Goal: Information Seeking & Learning: Learn about a topic

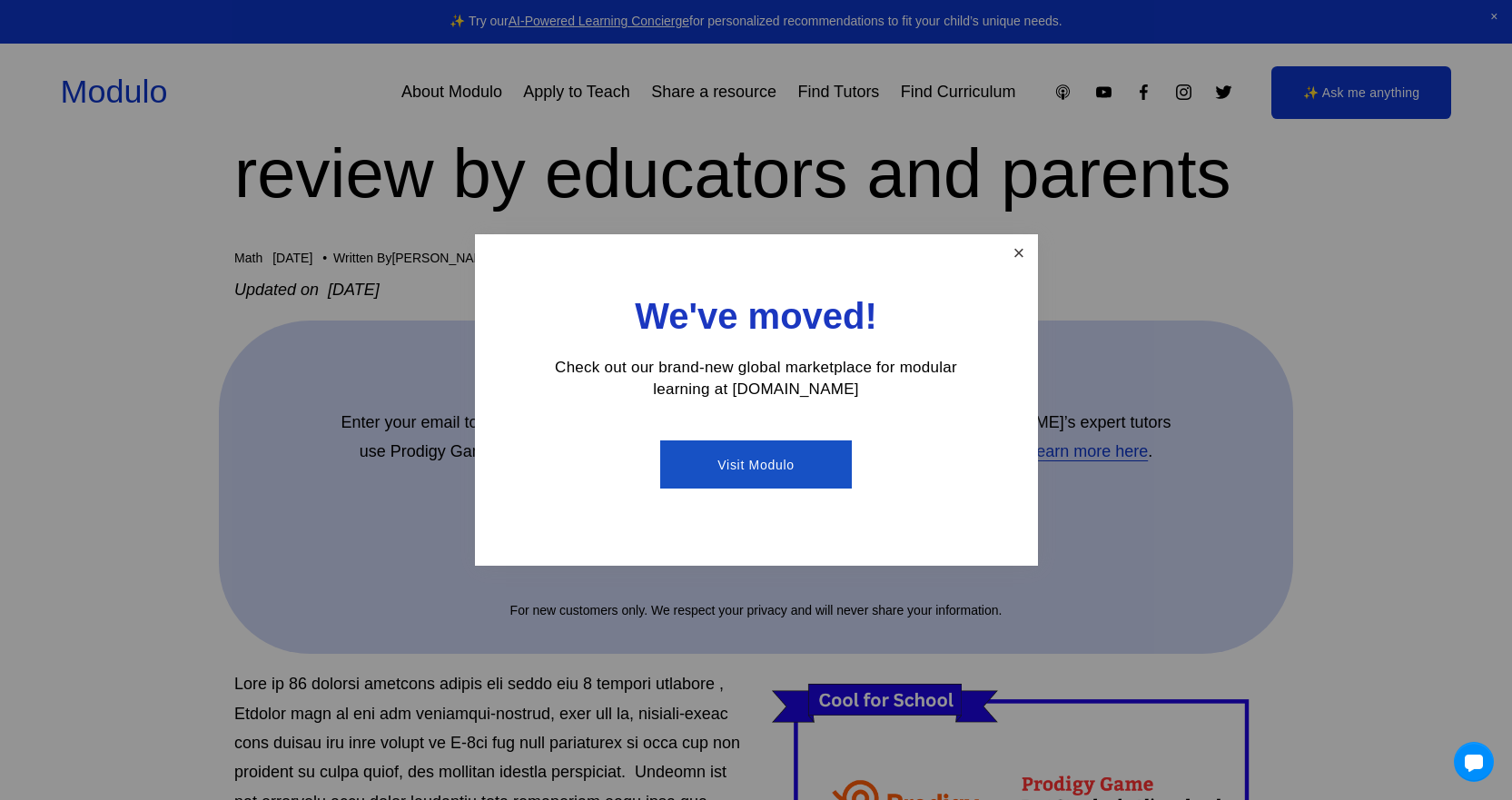
click at [1008, 252] on link "Close" at bounding box center [1019, 253] width 32 height 32
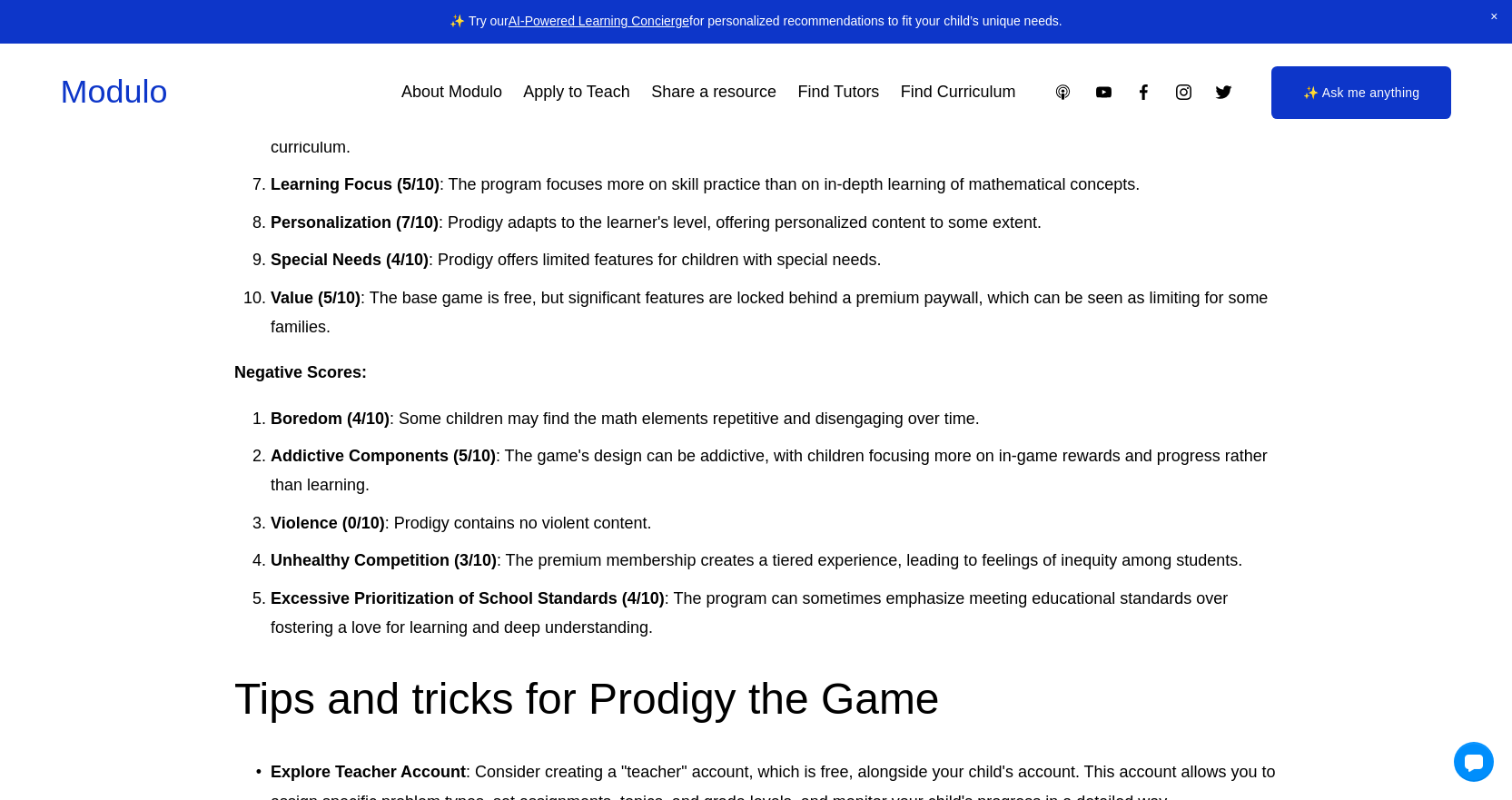
scroll to position [5900, 0]
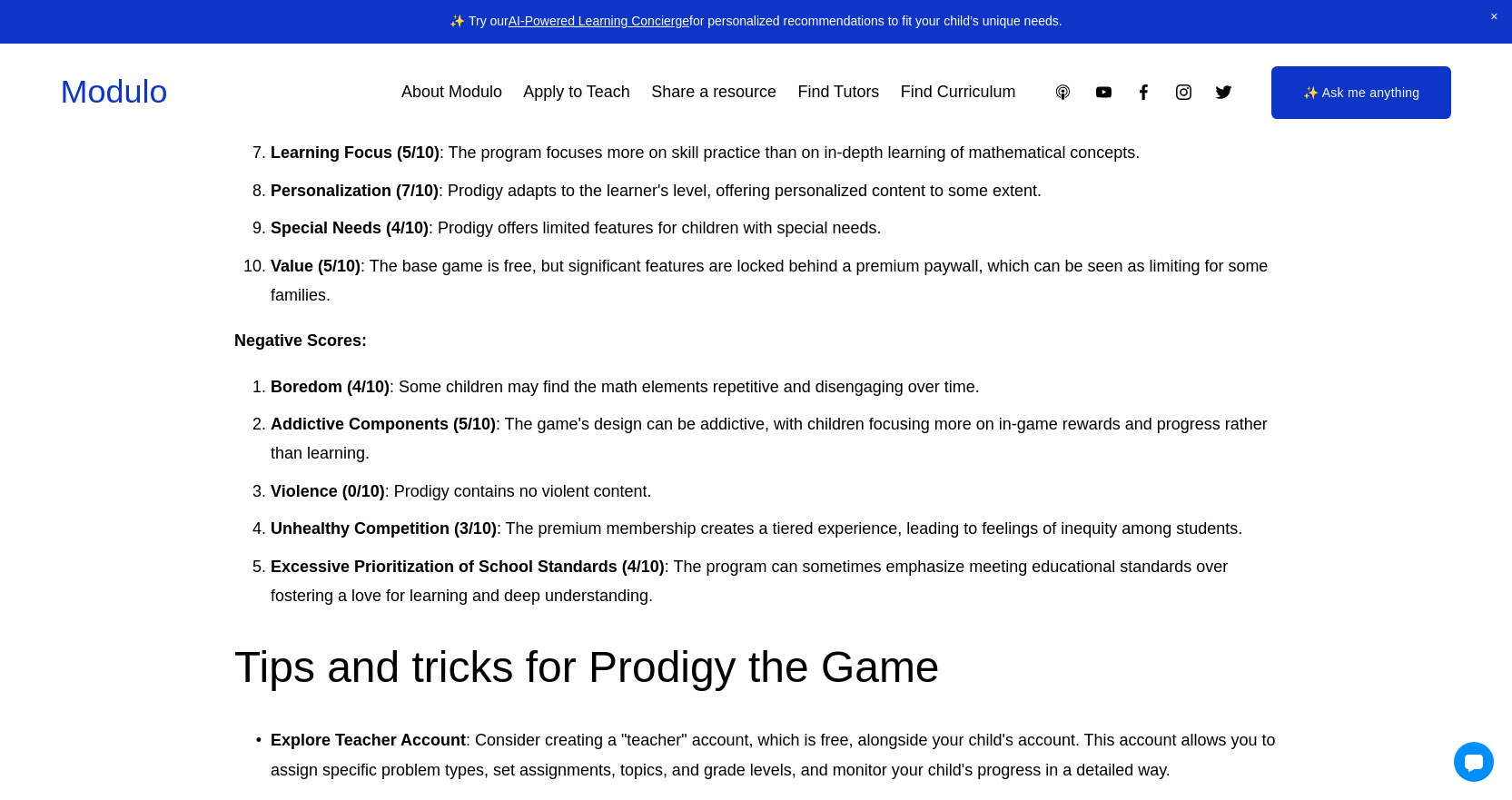
click at [137, 90] on link "Modulo" at bounding box center [114, 92] width 108 height 37
